Goal: Task Accomplishment & Management: Complete application form

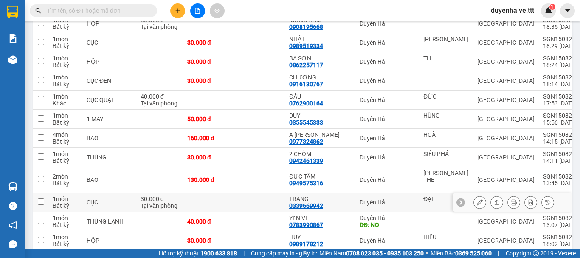
scroll to position [382, 0]
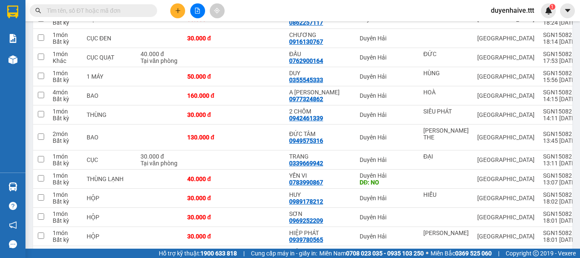
click at [100, 13] on input "text" at bounding box center [97, 10] width 100 height 9
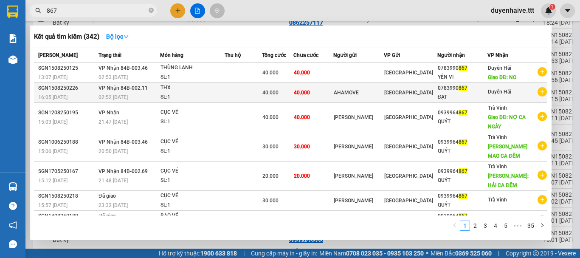
type input "867"
click at [333, 95] on td "40.000" at bounding box center [313, 93] width 40 height 20
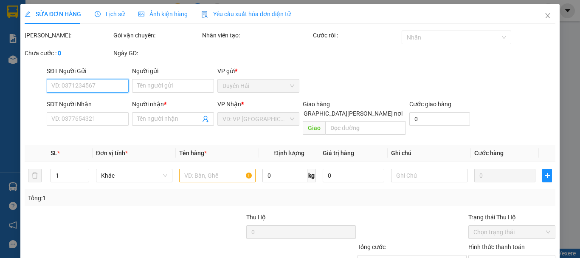
type input "AHAMOVE"
type input "0783990867"
type input "ĐẠT"
type input "40.000"
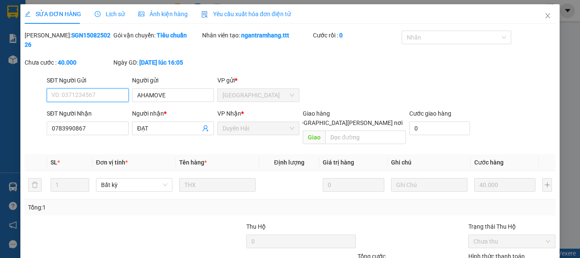
scroll to position [58, 0]
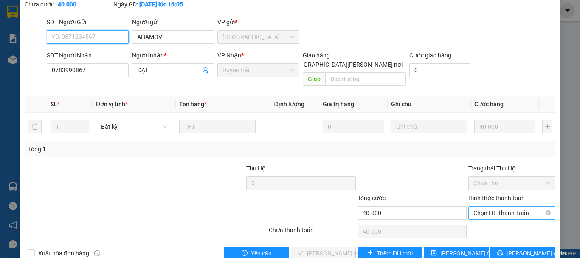
click at [508, 206] on span "Chọn HT Thanh Toán" at bounding box center [511, 212] width 77 height 13
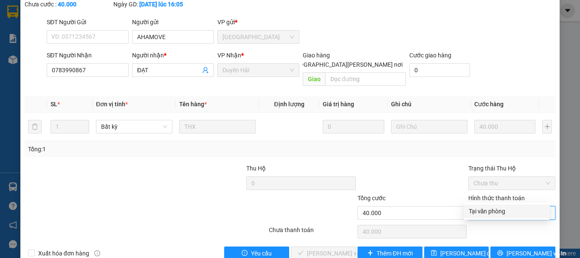
click at [502, 209] on div "Tại văn phòng" at bounding box center [507, 210] width 76 height 9
type input "0"
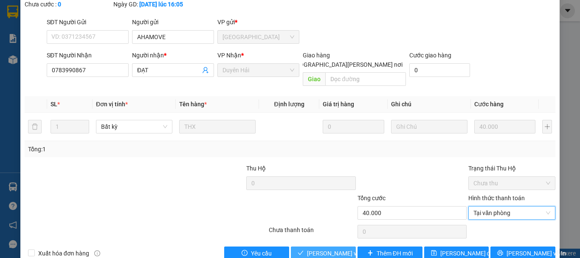
click at [332, 248] on span "[PERSON_NAME] và [PERSON_NAME] hàng" at bounding box center [364, 252] width 115 height 9
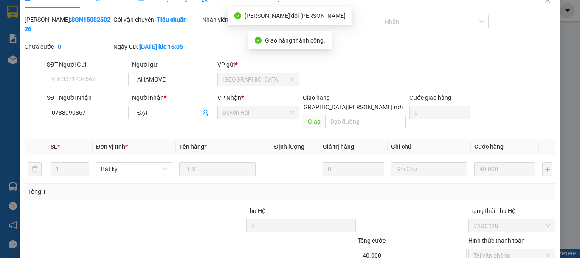
scroll to position [0, 0]
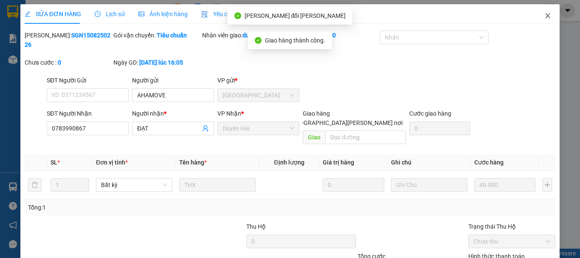
click at [544, 16] on icon "close" at bounding box center [547, 15] width 7 height 7
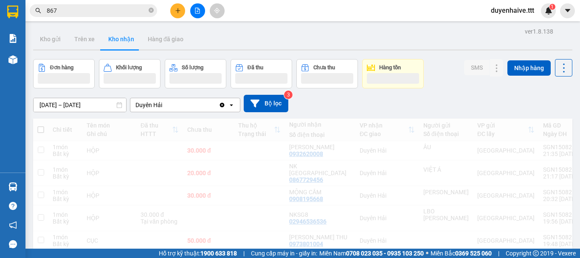
click at [88, 10] on input "867" at bounding box center [97, 10] width 100 height 9
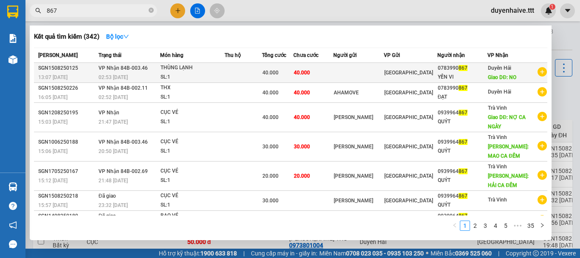
click at [360, 69] on td at bounding box center [358, 73] width 51 height 20
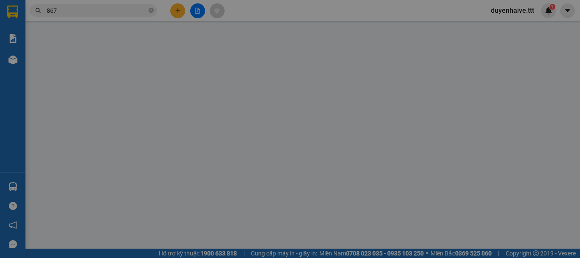
type input "0783990867"
type input "YẾN VI"
type input "NO"
type input "40.000"
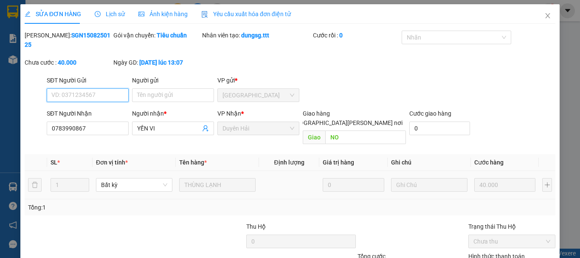
scroll to position [58, 0]
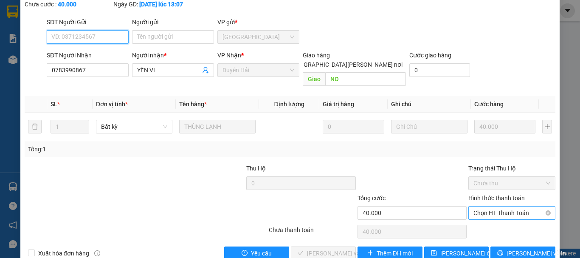
click at [499, 206] on span "Chọn HT Thanh Toán" at bounding box center [511, 212] width 77 height 13
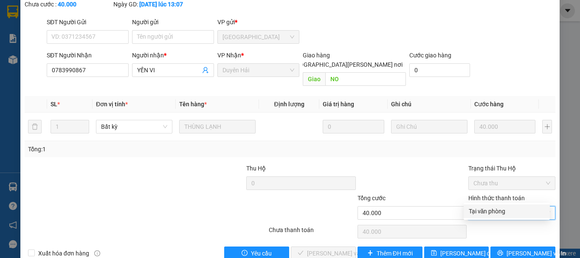
click at [493, 211] on div "Tại văn phòng" at bounding box center [507, 210] width 76 height 9
type input "0"
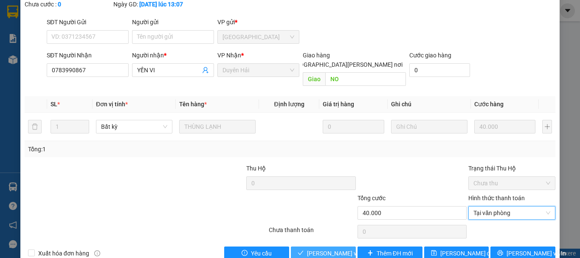
click at [329, 248] on span "[PERSON_NAME] và [PERSON_NAME] hàng" at bounding box center [364, 252] width 115 height 9
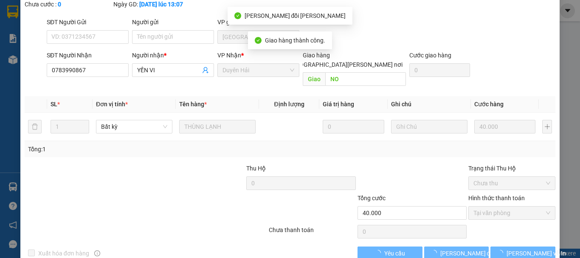
scroll to position [0, 0]
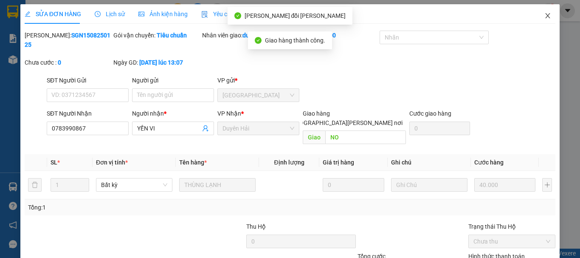
click at [544, 15] on icon "close" at bounding box center [547, 15] width 7 height 7
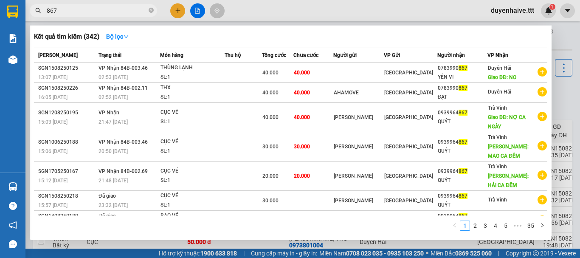
click at [83, 12] on input "867" at bounding box center [97, 10] width 100 height 9
type input "8"
